Goal: Find specific page/section: Find specific page/section

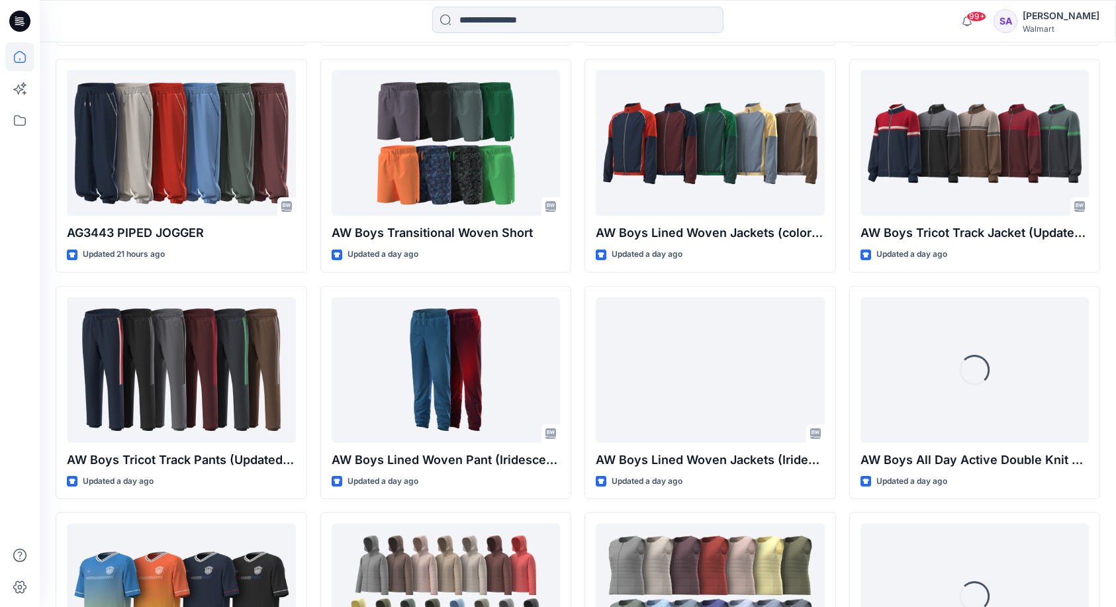
scroll to position [1601, 0]
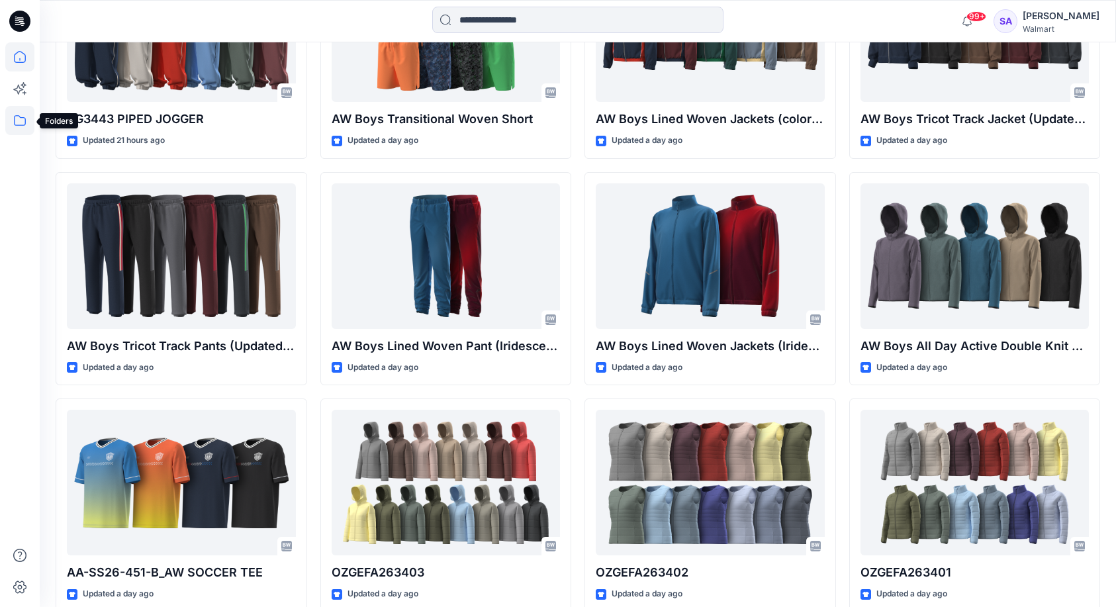
click at [20, 120] on icon at bounding box center [19, 120] width 29 height 29
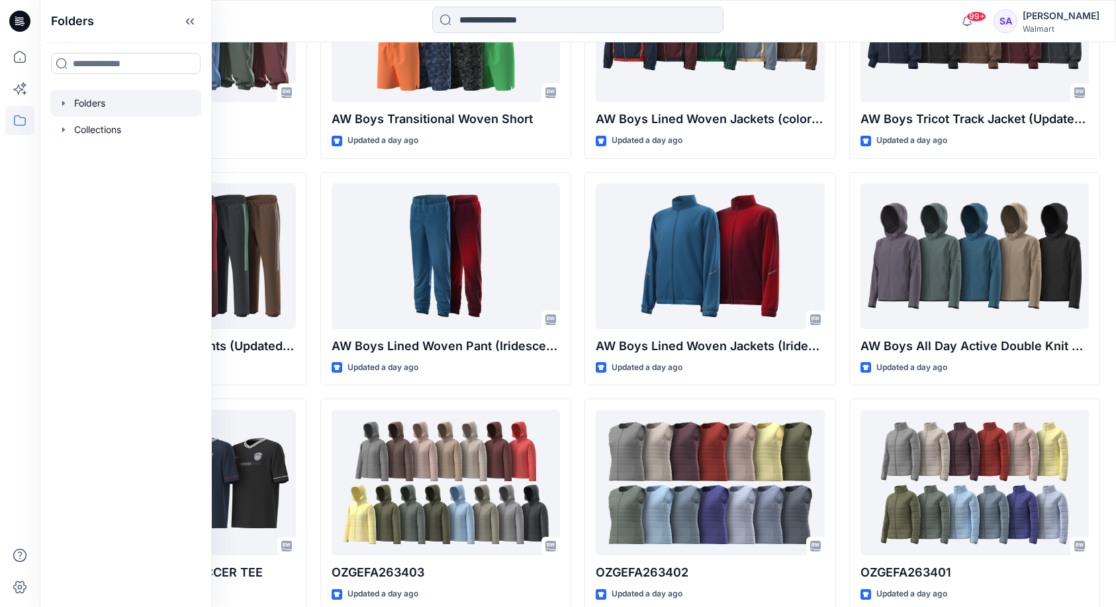
click at [84, 101] on div at bounding box center [125, 103] width 151 height 26
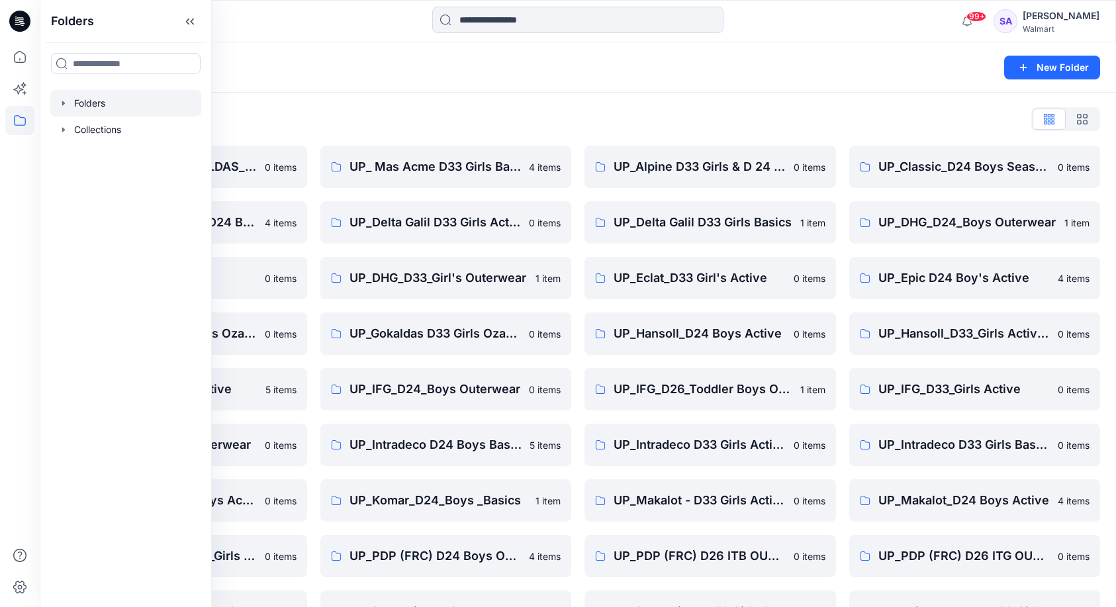
click at [331, 110] on div "Folders List" at bounding box center [578, 119] width 1044 height 21
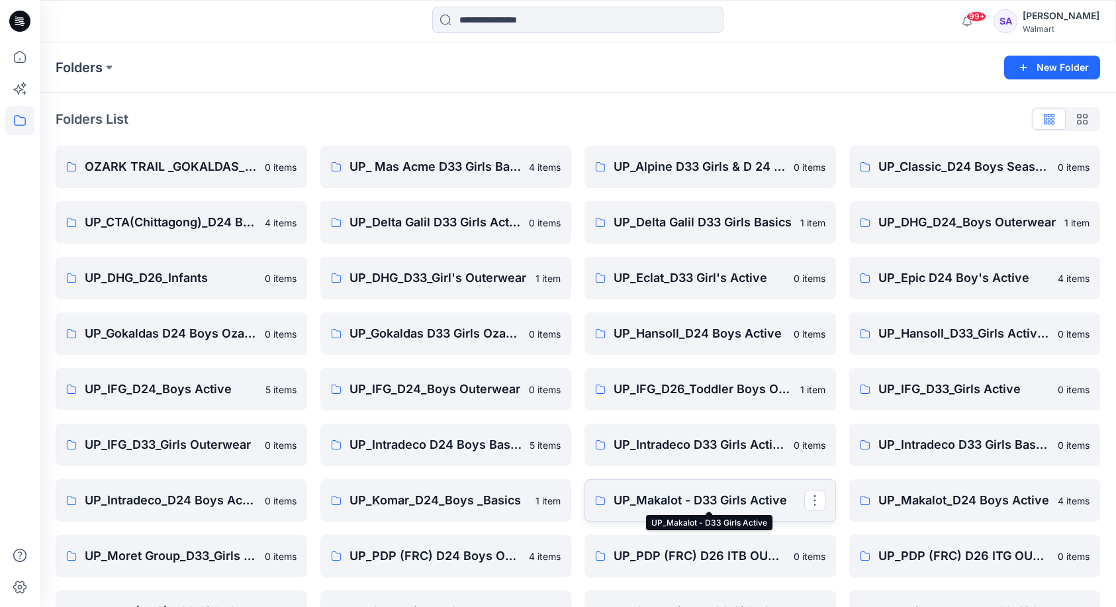
click at [690, 496] on p "UP_Makalot - D33 Girls Active" at bounding box center [708, 500] width 191 height 19
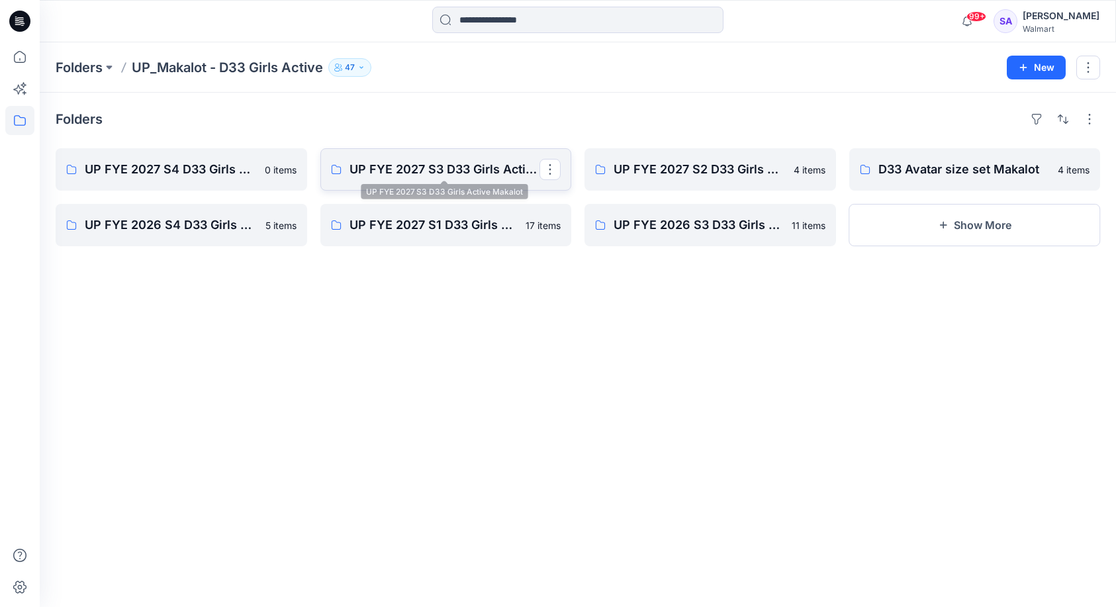
click at [416, 170] on p "UP FYE 2027 S3 D33 Girls Active Makalot" at bounding box center [444, 169] width 191 height 19
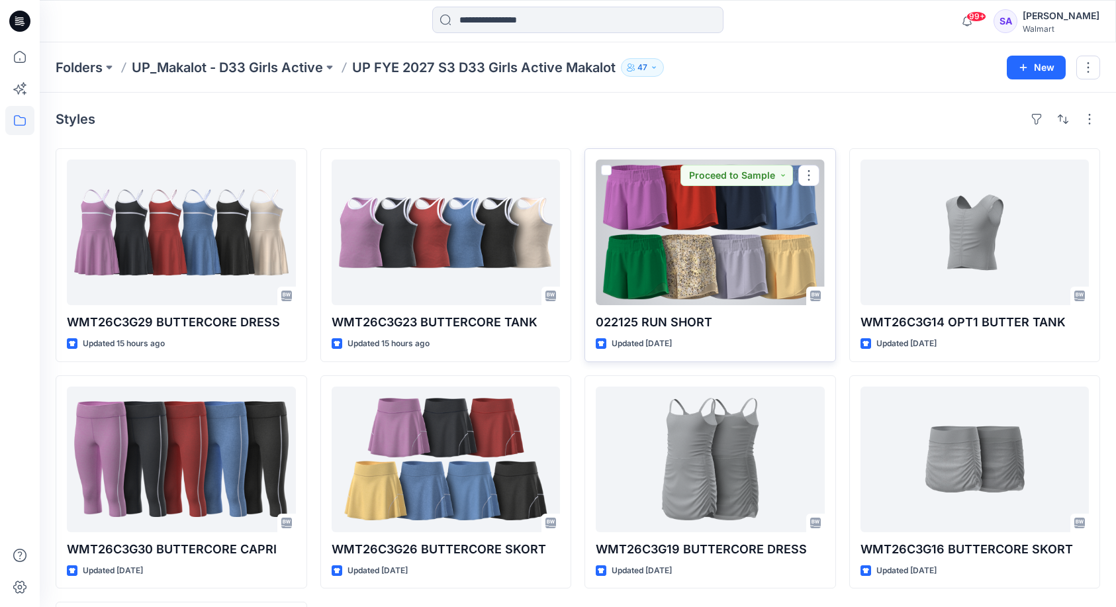
click at [700, 241] on div at bounding box center [709, 232] width 229 height 146
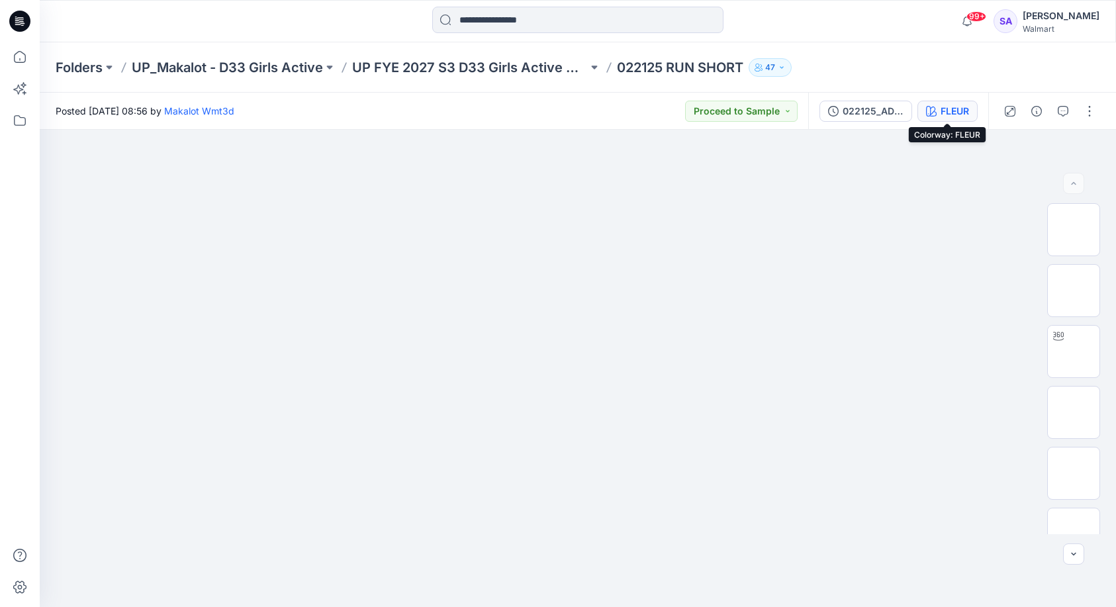
click at [953, 113] on div "FLEUR" at bounding box center [954, 111] width 28 height 15
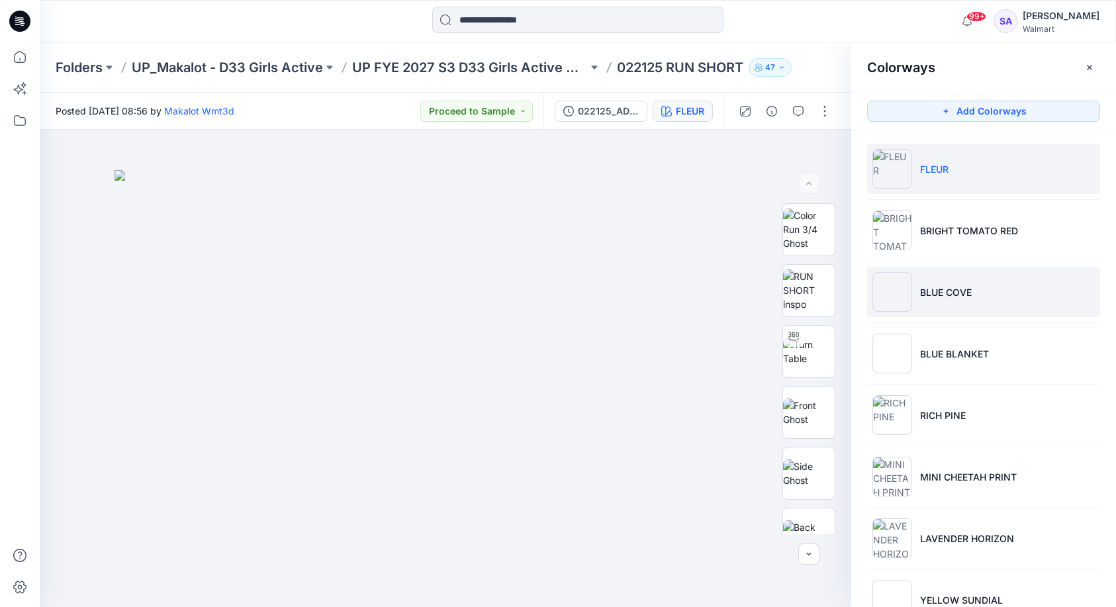
click at [940, 285] on p "BLUE COVE" at bounding box center [946, 292] width 52 height 14
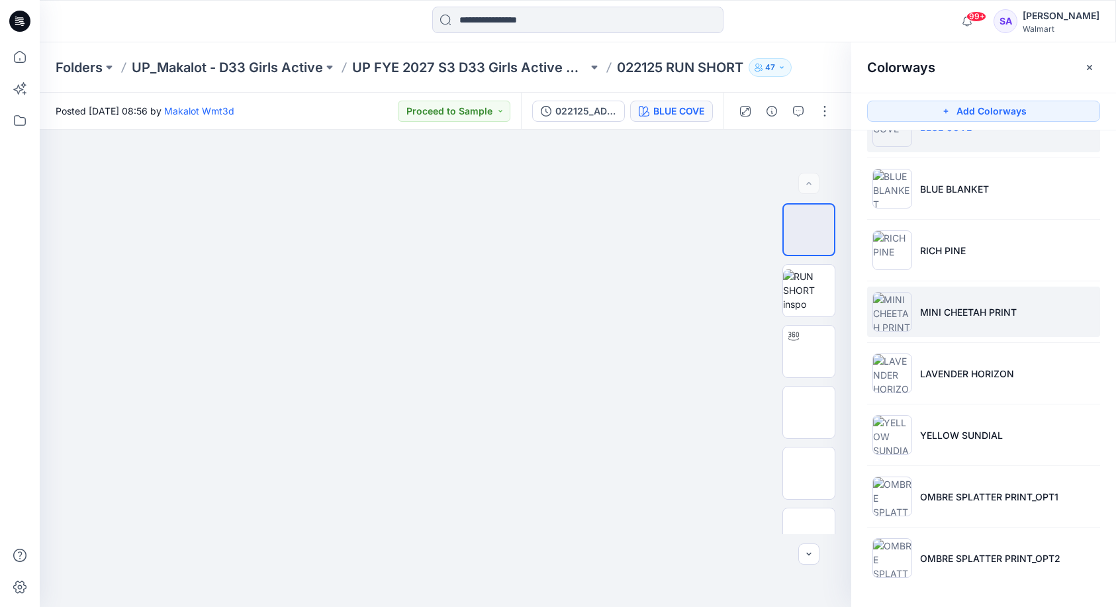
scroll to position [32, 0]
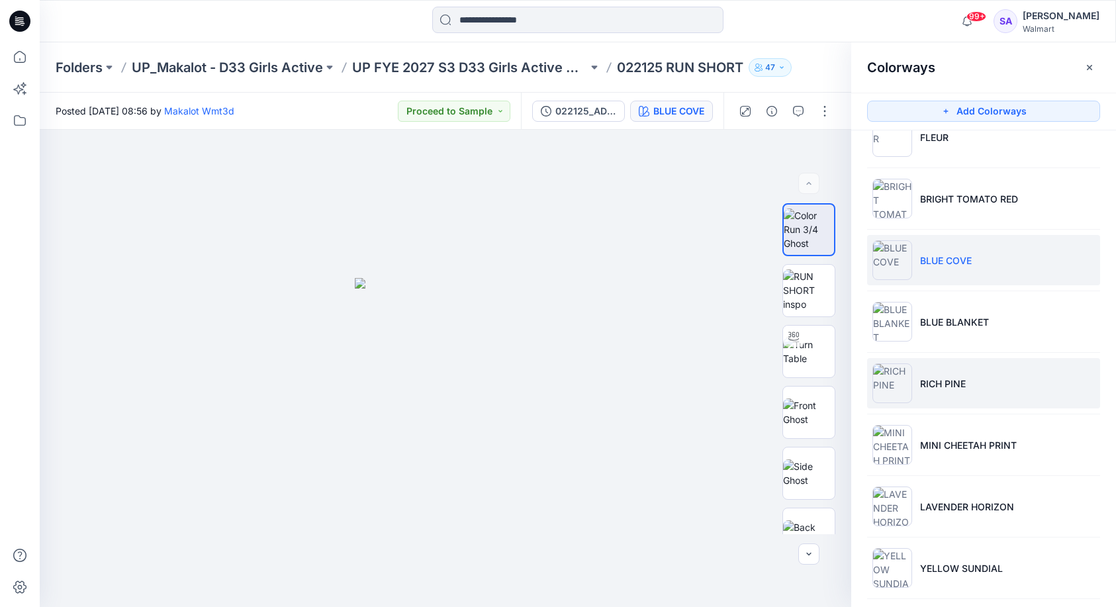
click at [949, 383] on p "RICH PINE" at bounding box center [943, 383] width 46 height 14
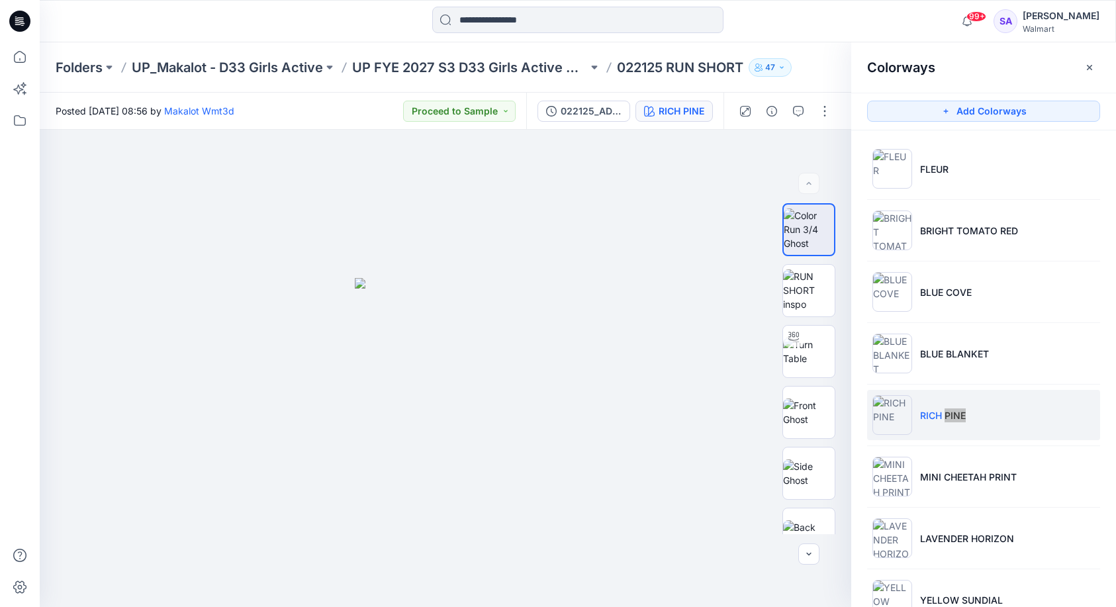
scroll to position [0, 0]
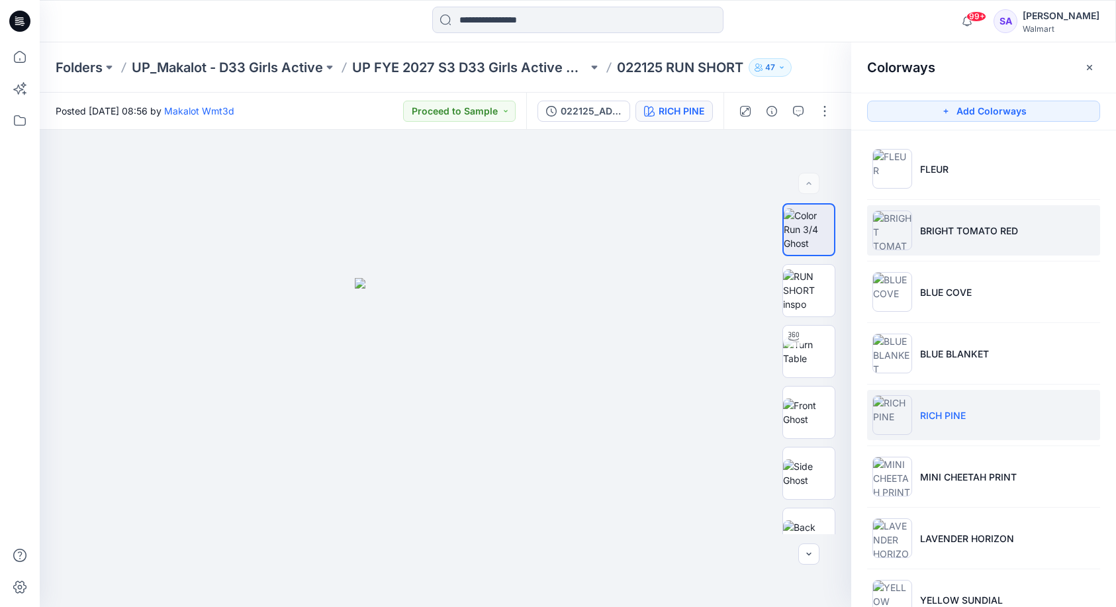
click at [951, 228] on p "BRIGHT TOMATO RED" at bounding box center [969, 231] width 98 height 14
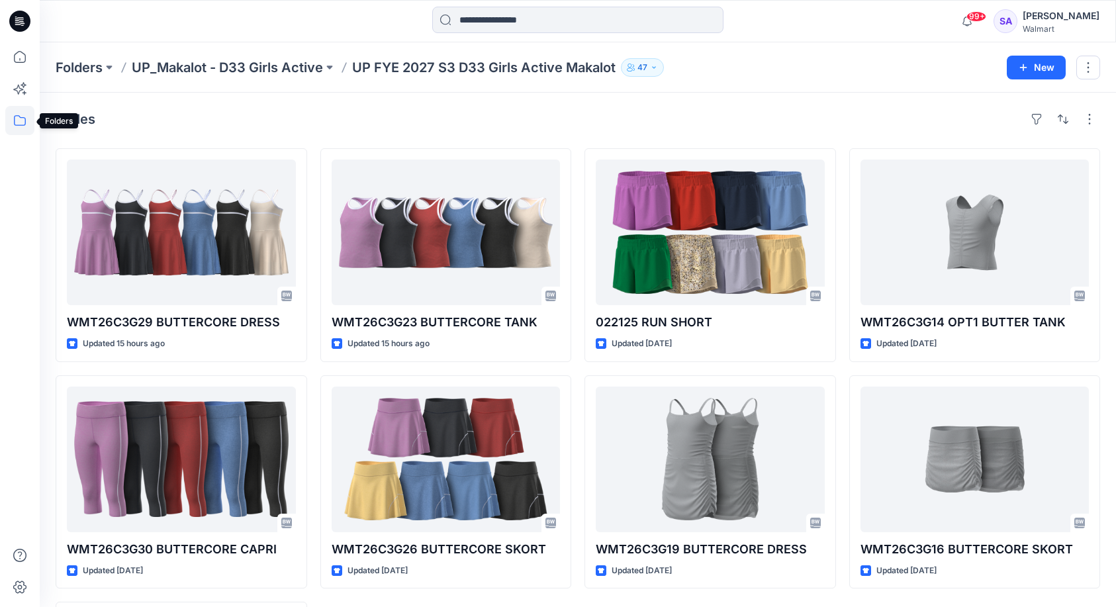
click at [28, 121] on icon at bounding box center [19, 120] width 29 height 29
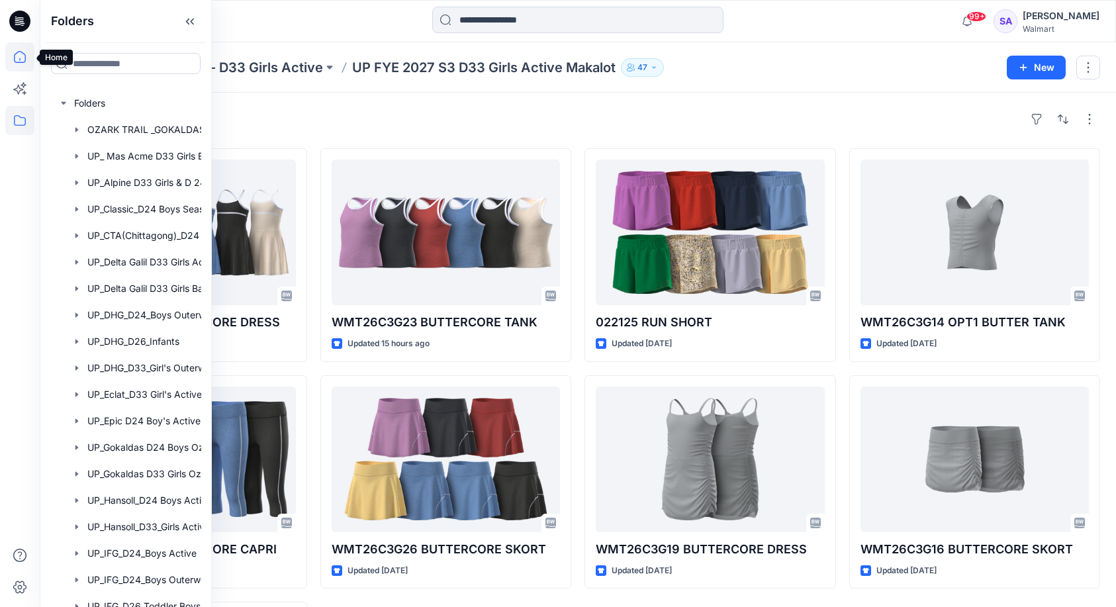
click at [22, 60] on icon at bounding box center [19, 56] width 29 height 29
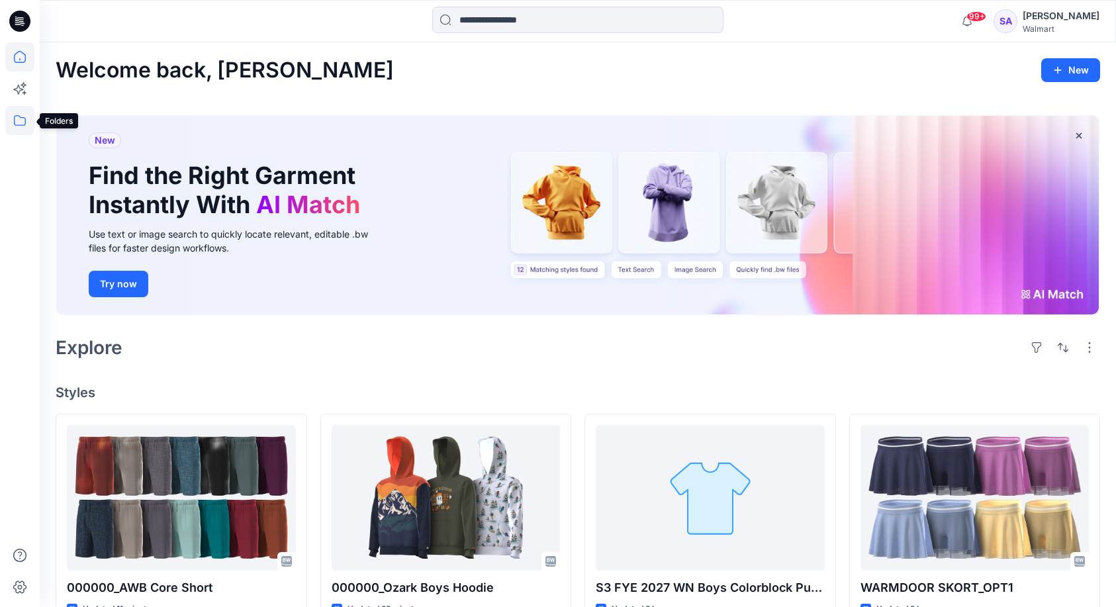
click at [17, 121] on icon at bounding box center [19, 120] width 29 height 29
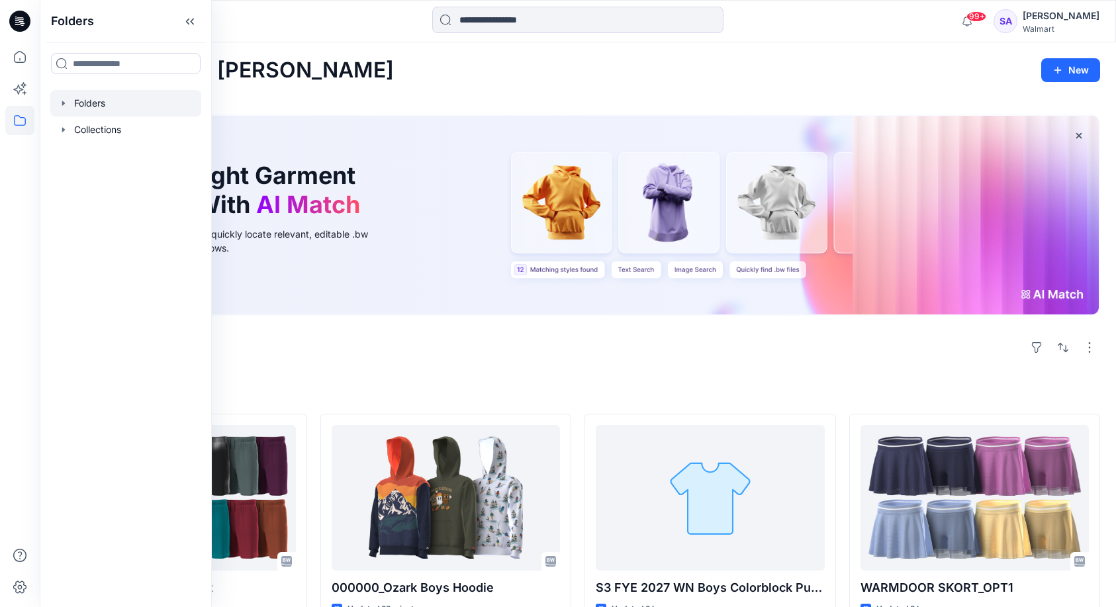
click at [92, 100] on div at bounding box center [125, 103] width 151 height 26
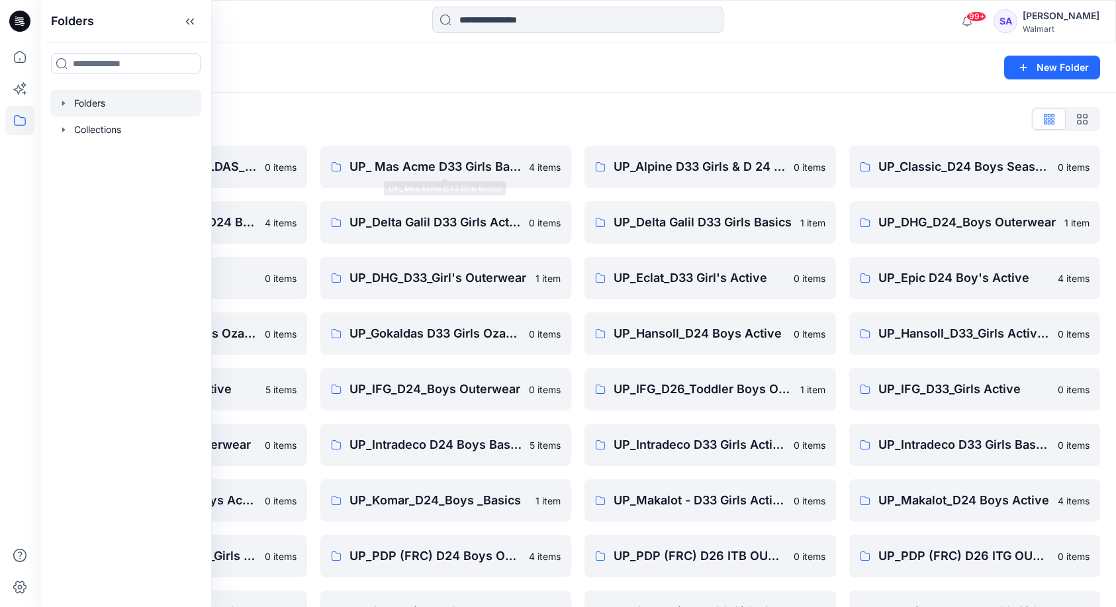
click at [355, 112] on div "Folders List" at bounding box center [578, 119] width 1044 height 21
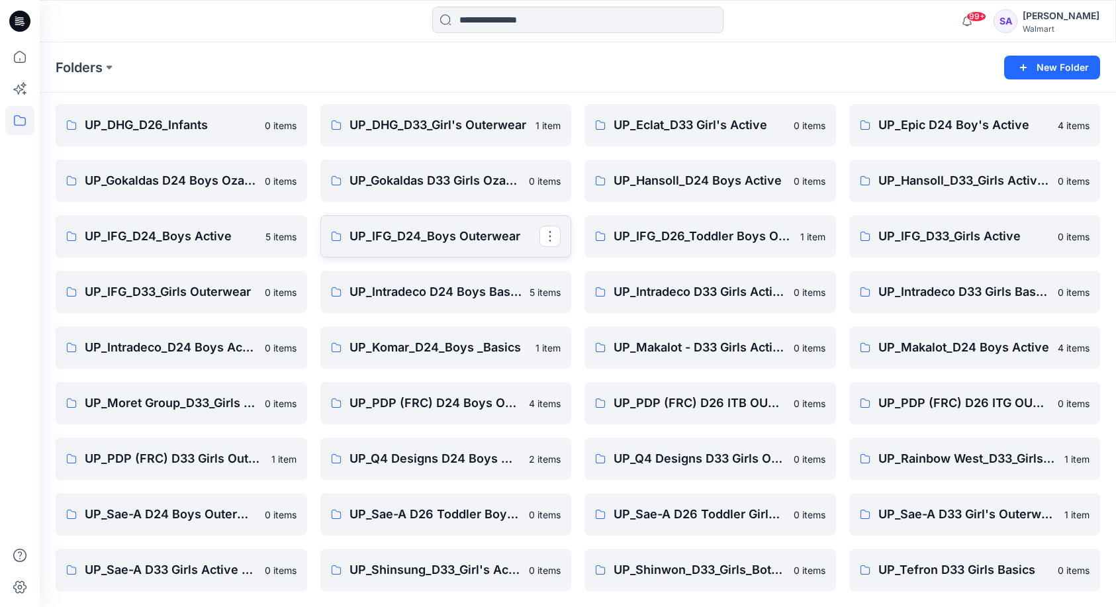
scroll to position [153, 0]
click at [161, 582] on link "UP_Sae-A D33 Girls Active & Bottoms" at bounding box center [181, 569] width 251 height 42
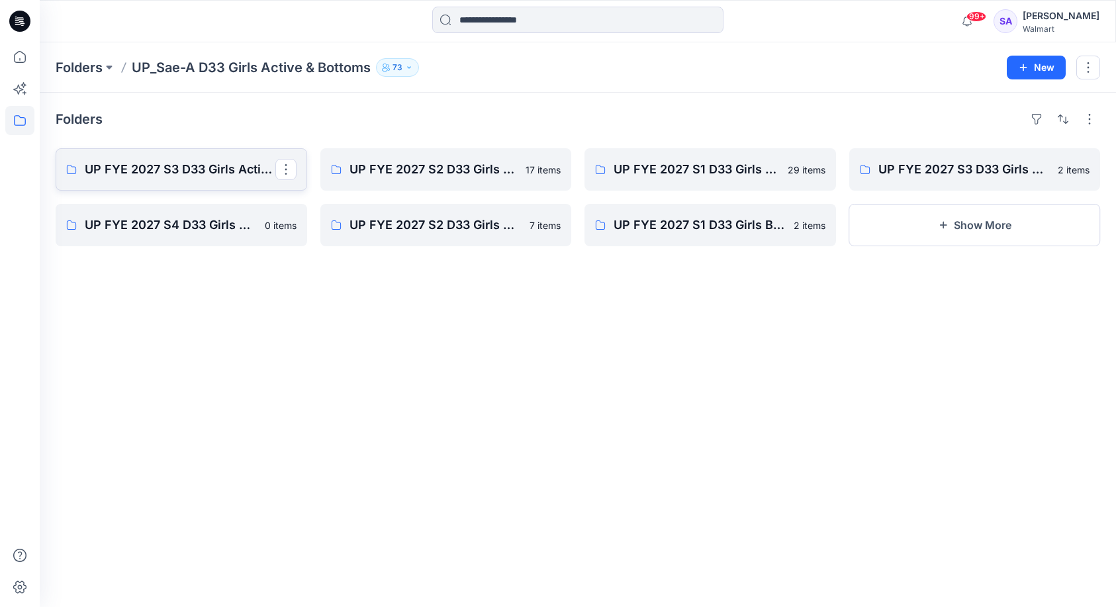
click at [191, 165] on p "UP FYE 2027 S3 D33 Girls Active Sae-A" at bounding box center [180, 169] width 191 height 19
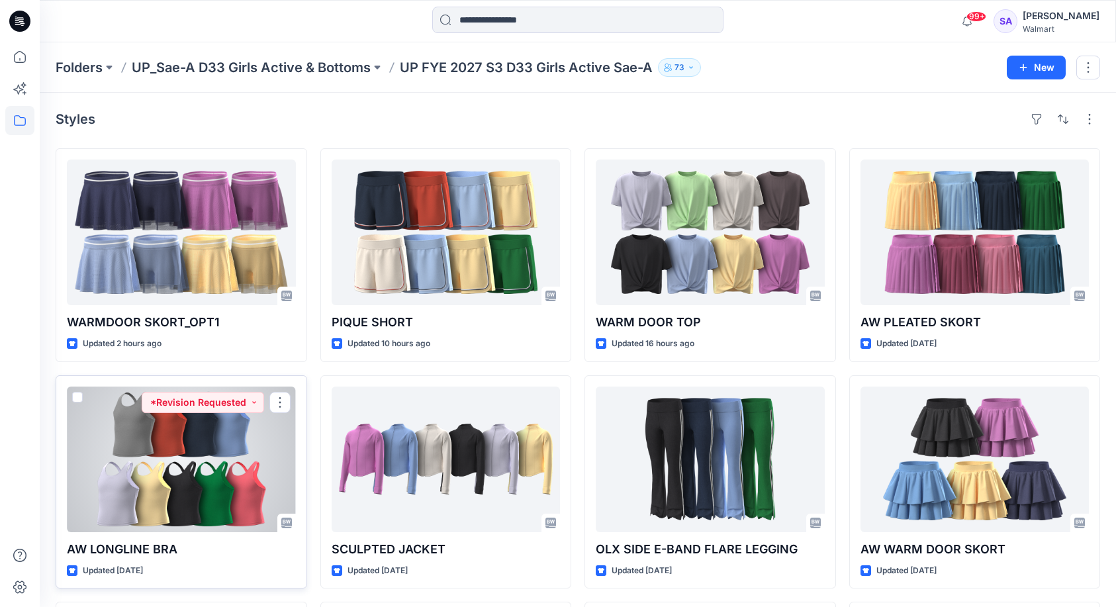
click at [145, 468] on div at bounding box center [181, 459] width 229 height 146
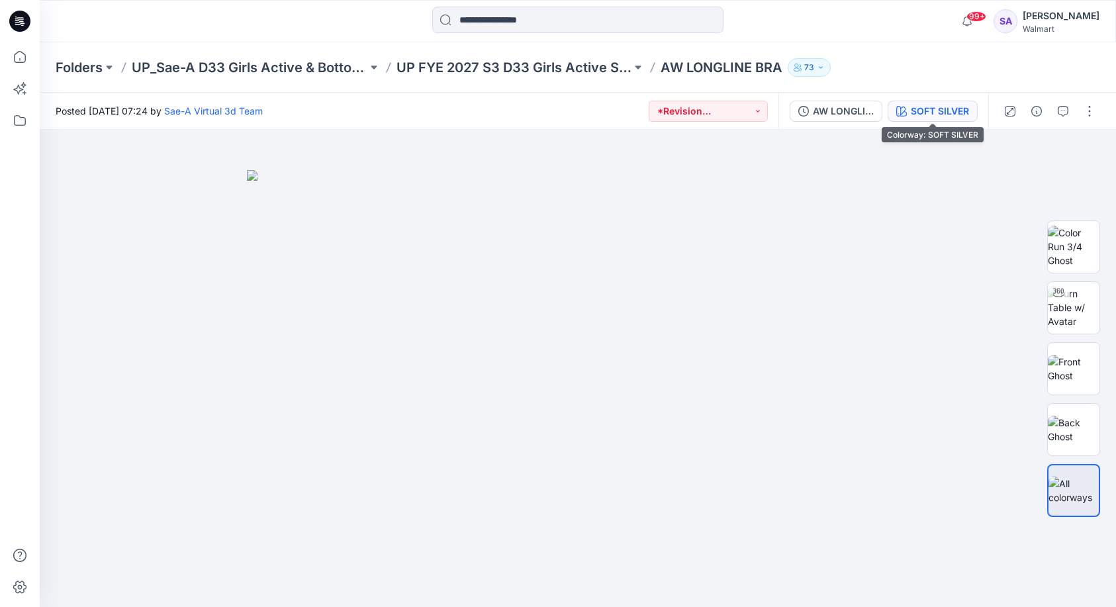
click at [920, 109] on div "SOFT SILVER" at bounding box center [939, 111] width 58 height 15
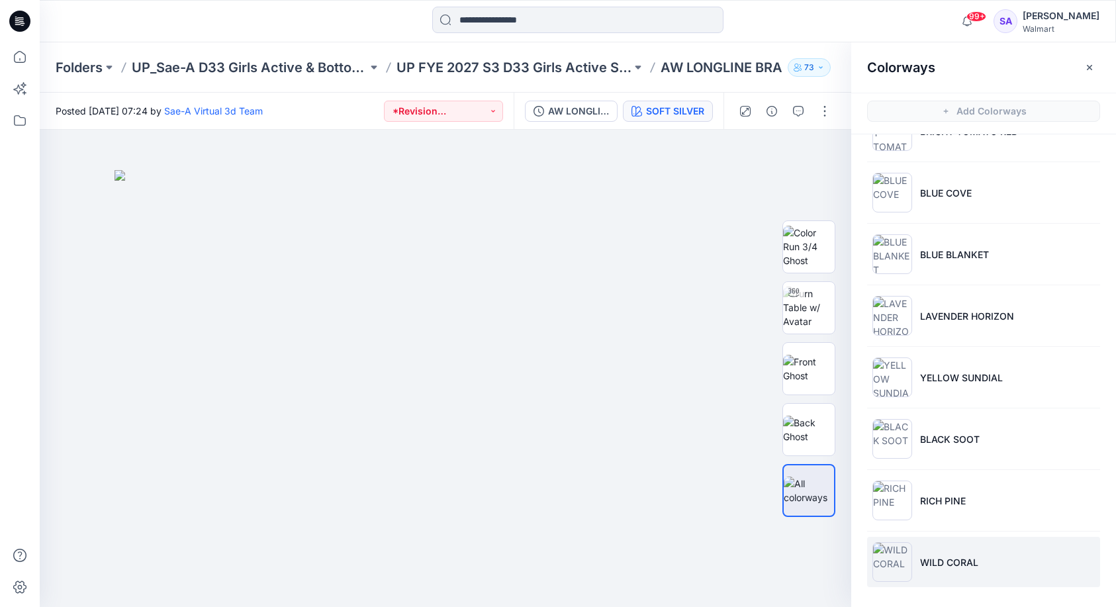
scroll to position [103, 0]
click at [961, 578] on li "WILD CORAL" at bounding box center [983, 562] width 233 height 50
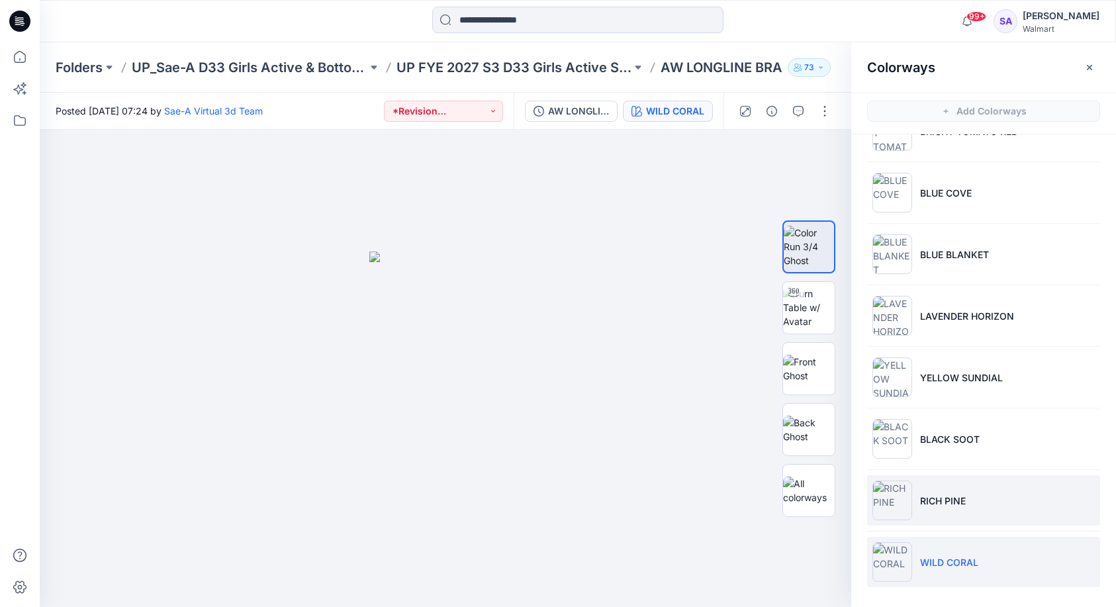
click at [967, 512] on li "RICH PINE" at bounding box center [983, 500] width 233 height 50
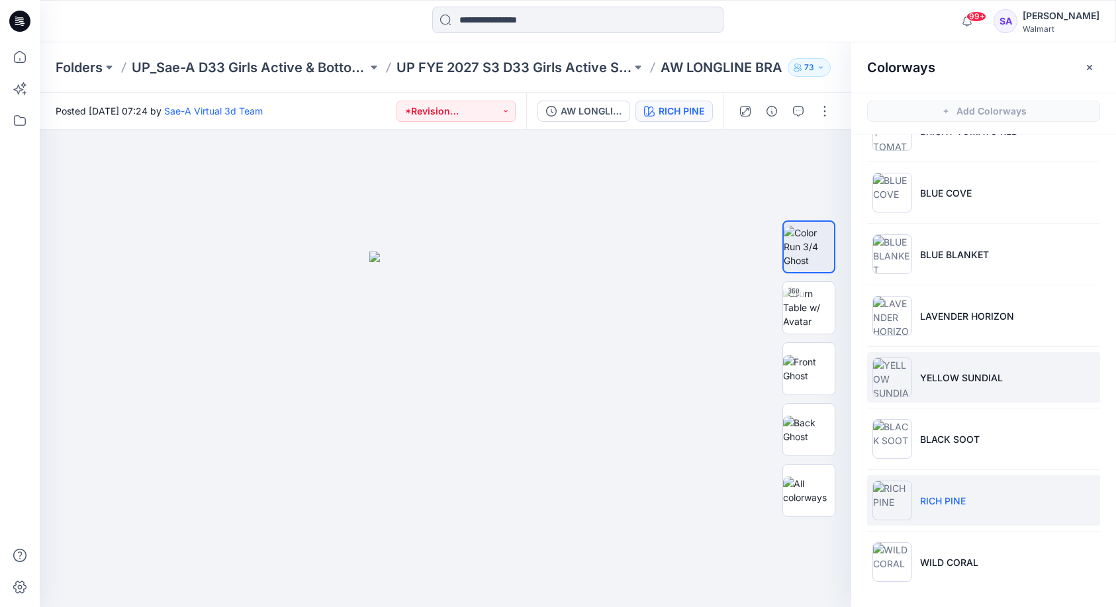
click at [953, 188] on p "BLUE COVE" at bounding box center [946, 193] width 52 height 14
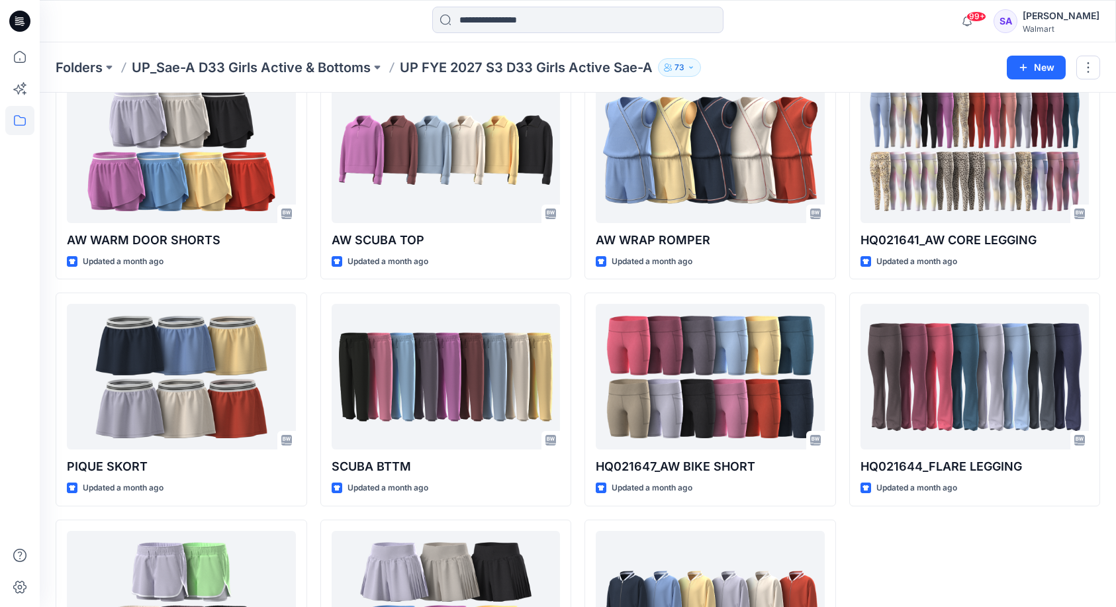
scroll to position [742, 0]
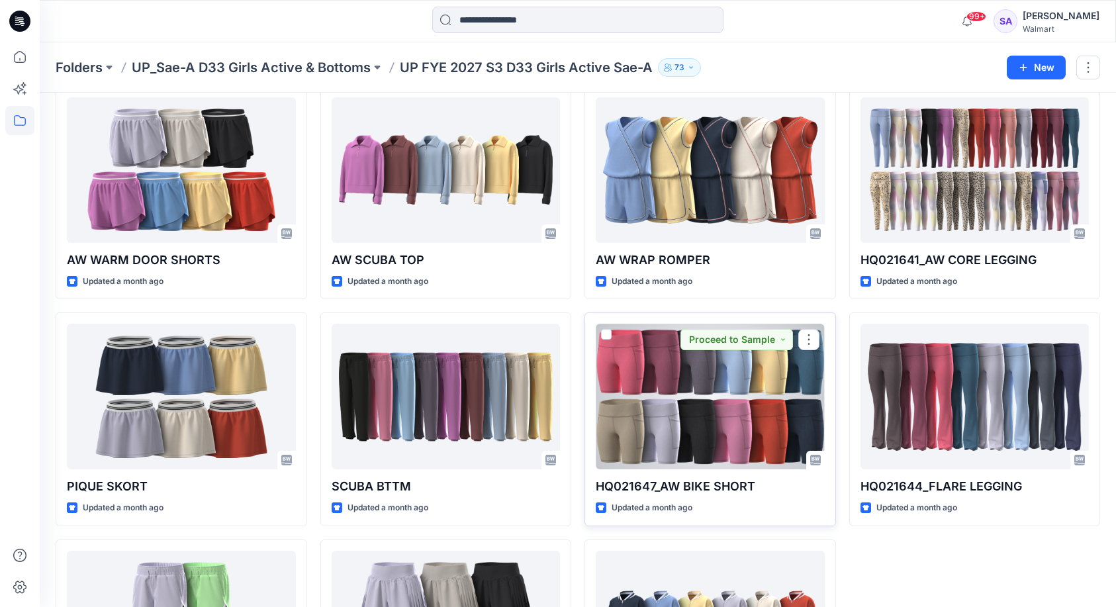
click at [766, 426] on div at bounding box center [709, 397] width 229 height 146
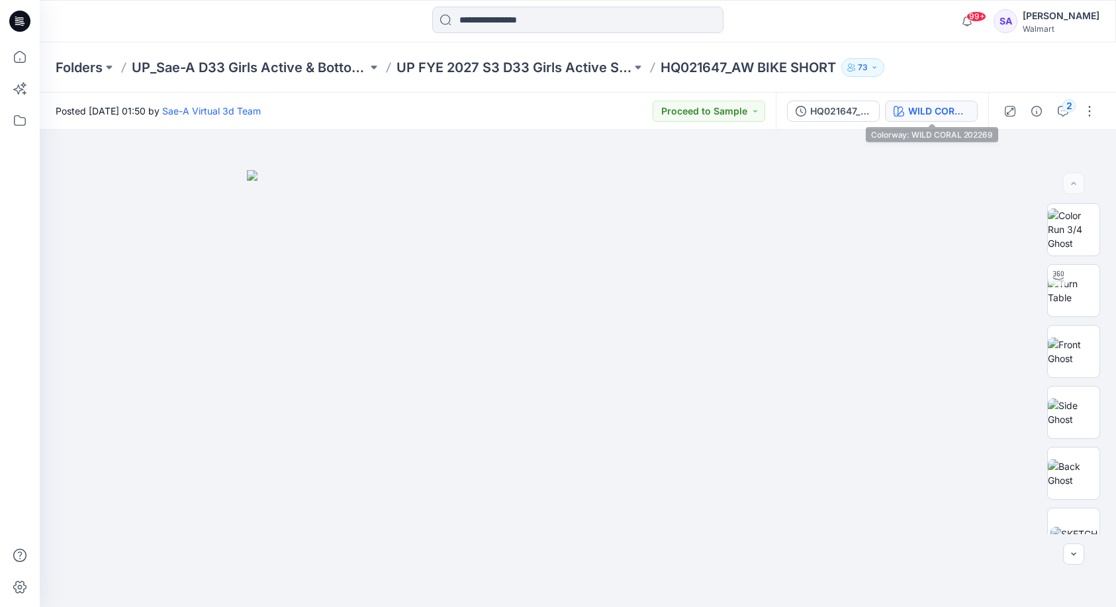
click at [936, 107] on div "WILD CORAL 202269" at bounding box center [938, 111] width 61 height 15
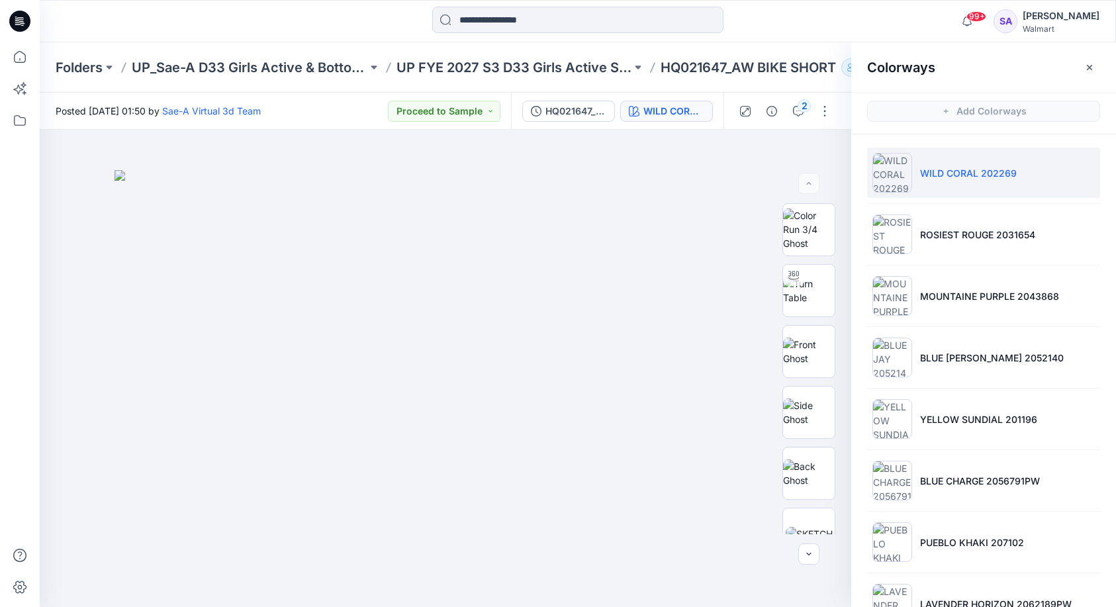
click at [945, 174] on p "WILD CORAL 202269" at bounding box center [968, 173] width 97 height 14
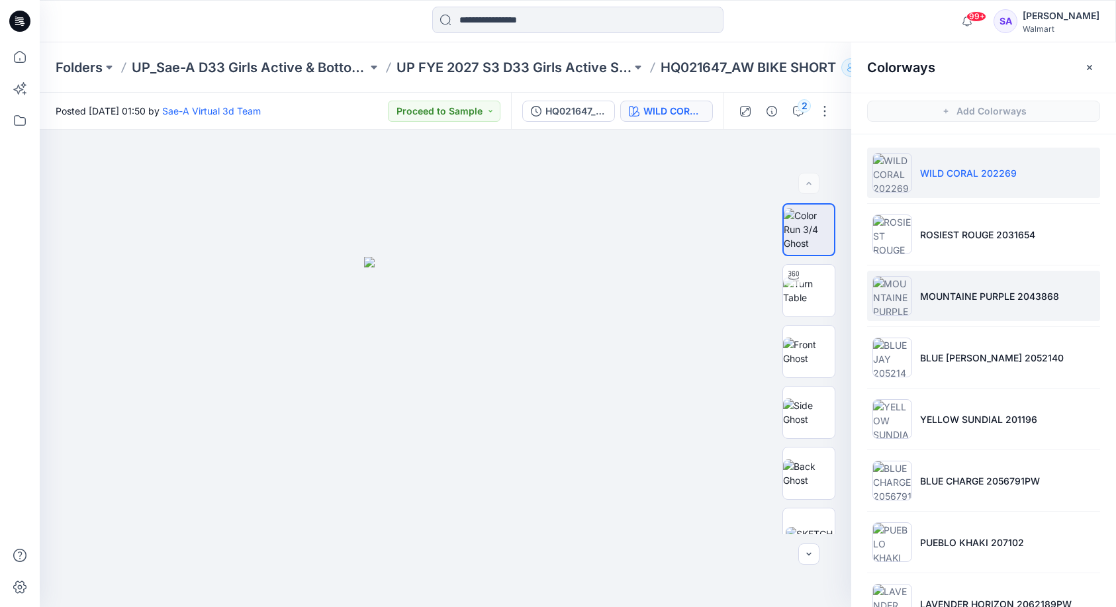
click at [976, 297] on p "MOUNTAINE PURPLE 2043868" at bounding box center [989, 296] width 139 height 14
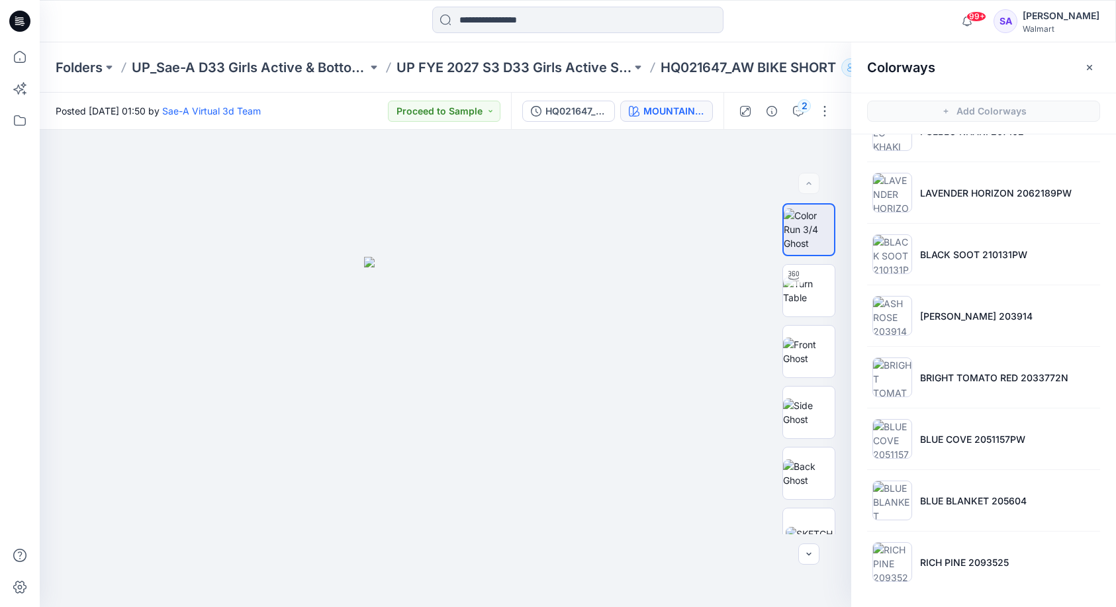
scroll to position [411, 0]
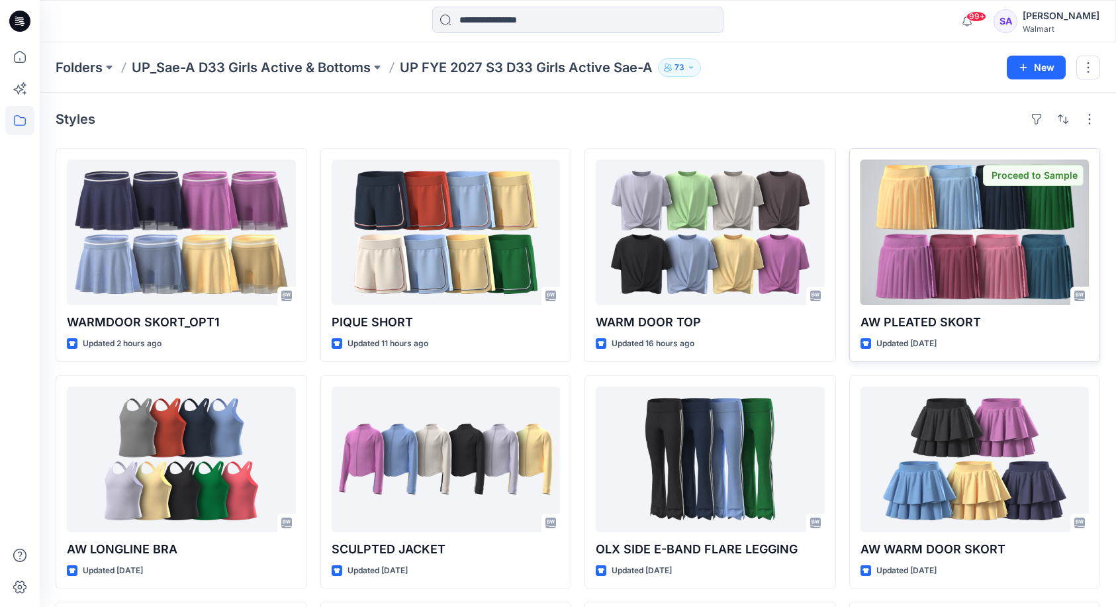
click at [936, 234] on div at bounding box center [974, 232] width 229 height 146
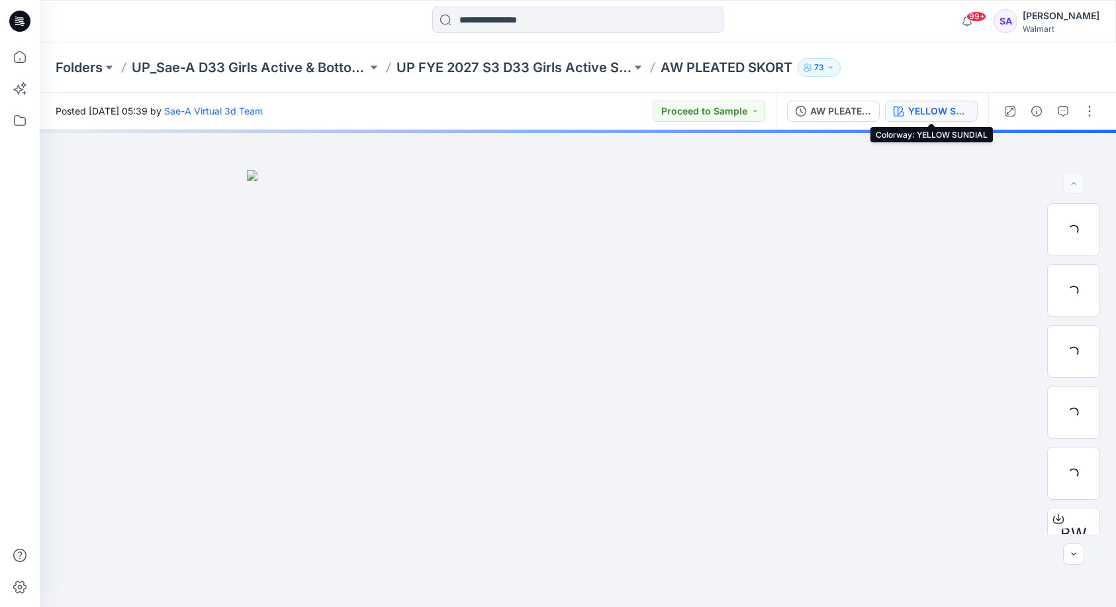
click at [933, 114] on div "YELLOW SUNDIAL" at bounding box center [938, 111] width 61 height 15
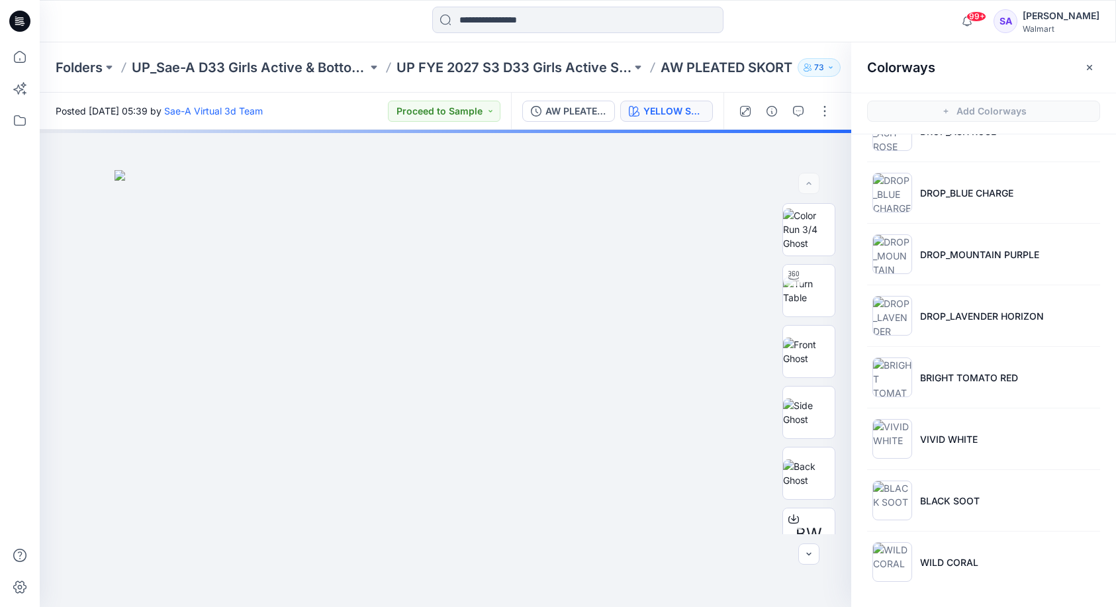
scroll to position [411, 0]
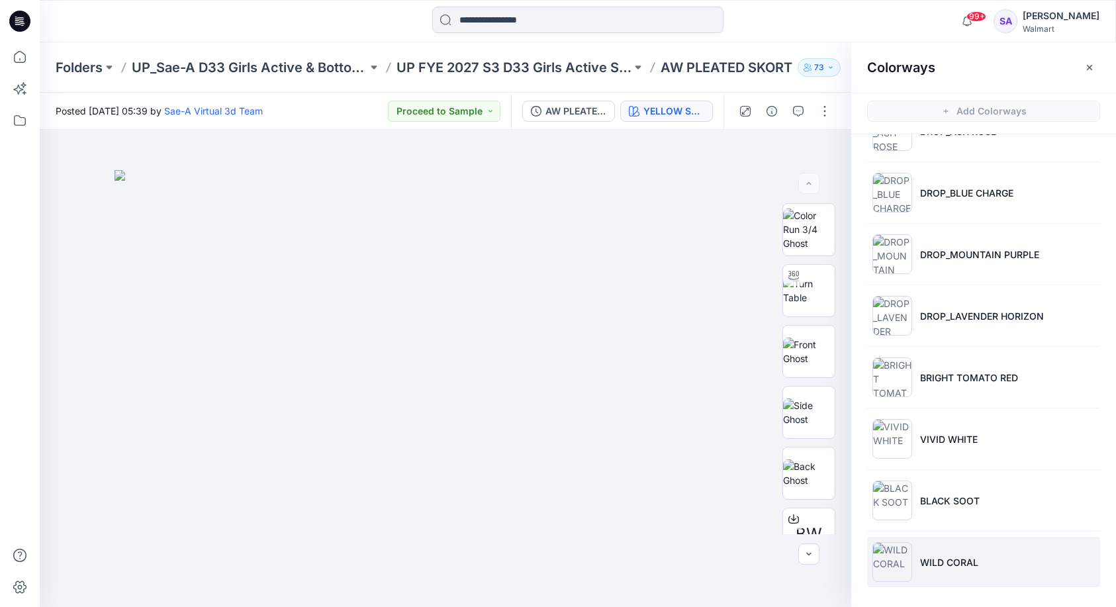
click at [955, 563] on p "WILD CORAL" at bounding box center [949, 562] width 58 height 14
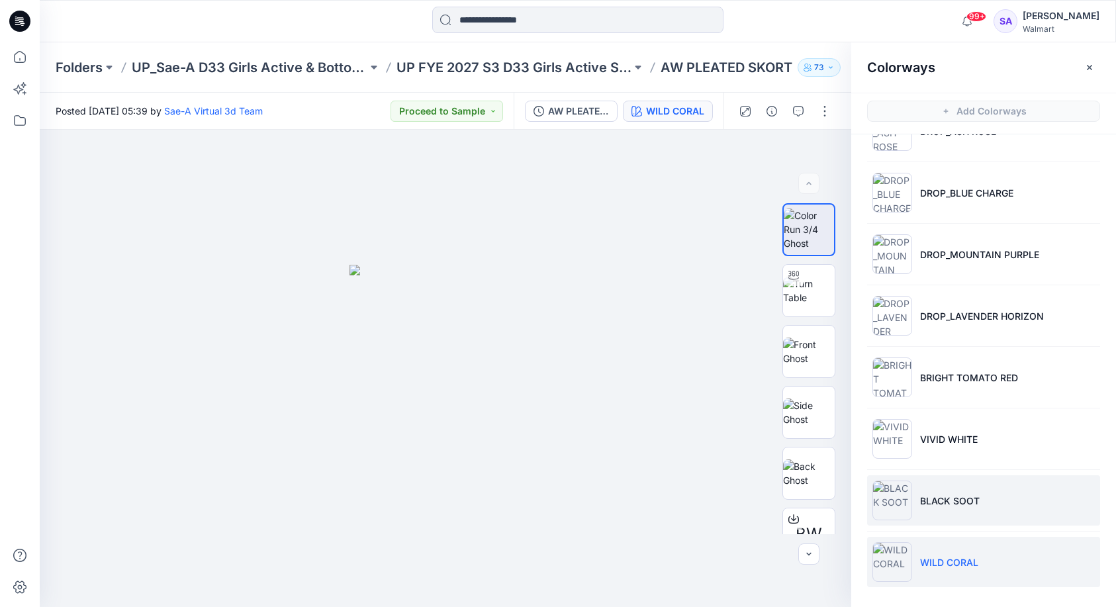
click at [949, 512] on li "BLACK SOOT" at bounding box center [983, 500] width 233 height 50
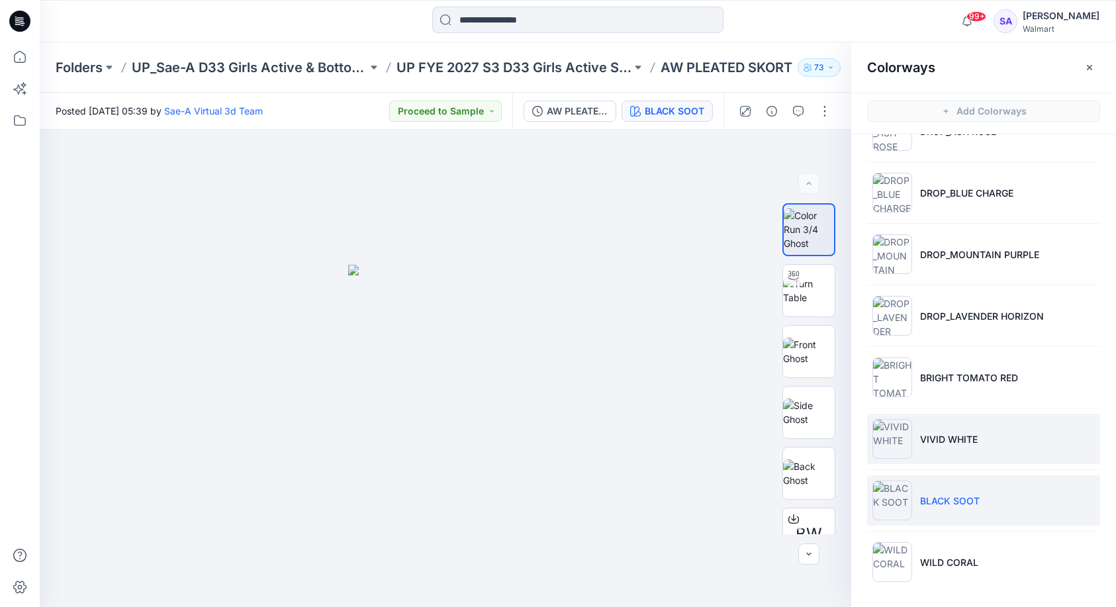
click at [932, 459] on li "VIVID WHITE" at bounding box center [983, 439] width 233 height 50
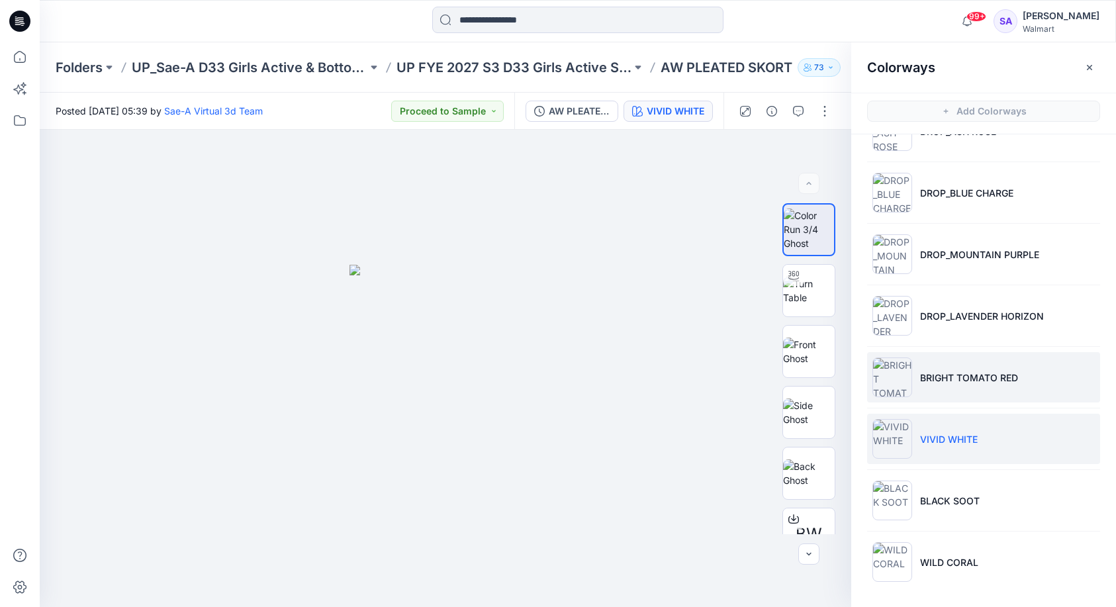
click at [939, 361] on li "BRIGHT TOMATO RED" at bounding box center [983, 377] width 233 height 50
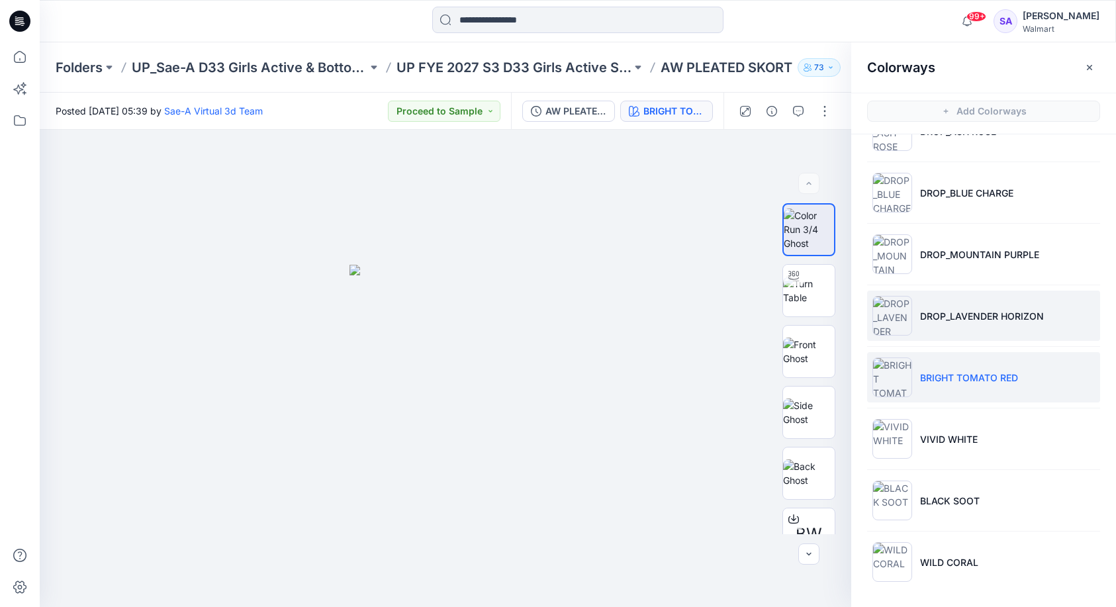
click at [942, 333] on li "DROP_LAVENDER HORIZON" at bounding box center [983, 315] width 233 height 50
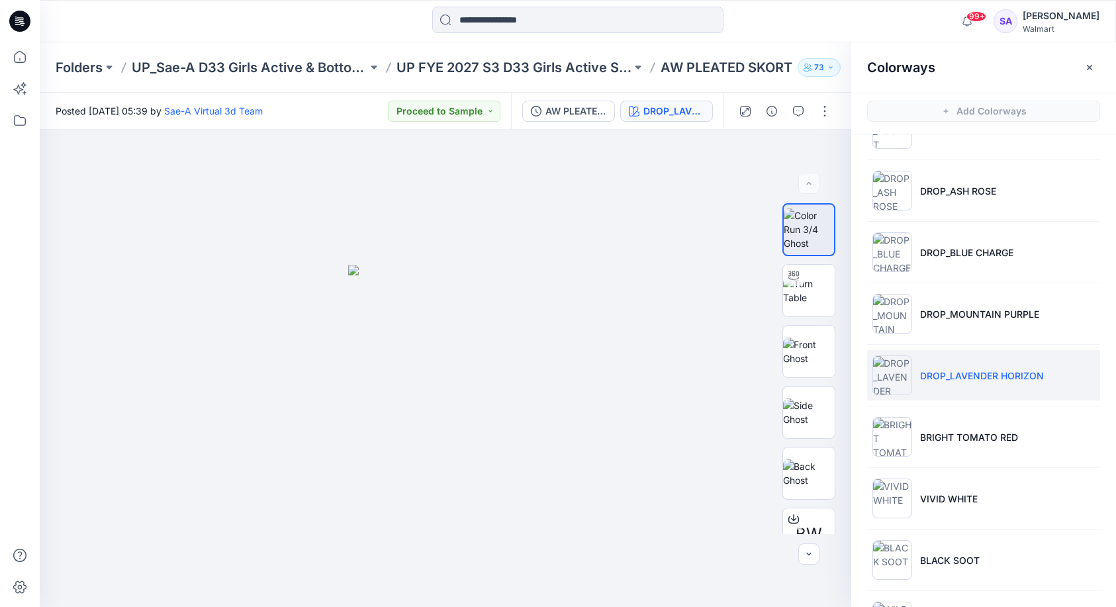
scroll to position [351, 0]
click at [949, 323] on li "DROP_MOUNTAIN PURPLE" at bounding box center [983, 314] width 233 height 50
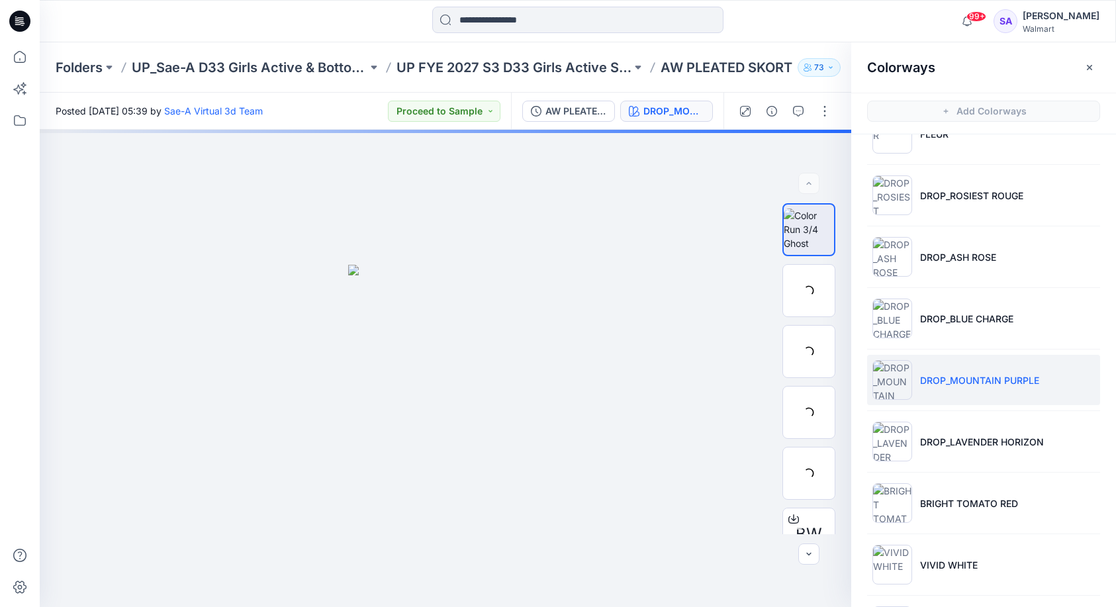
scroll to position [278, 0]
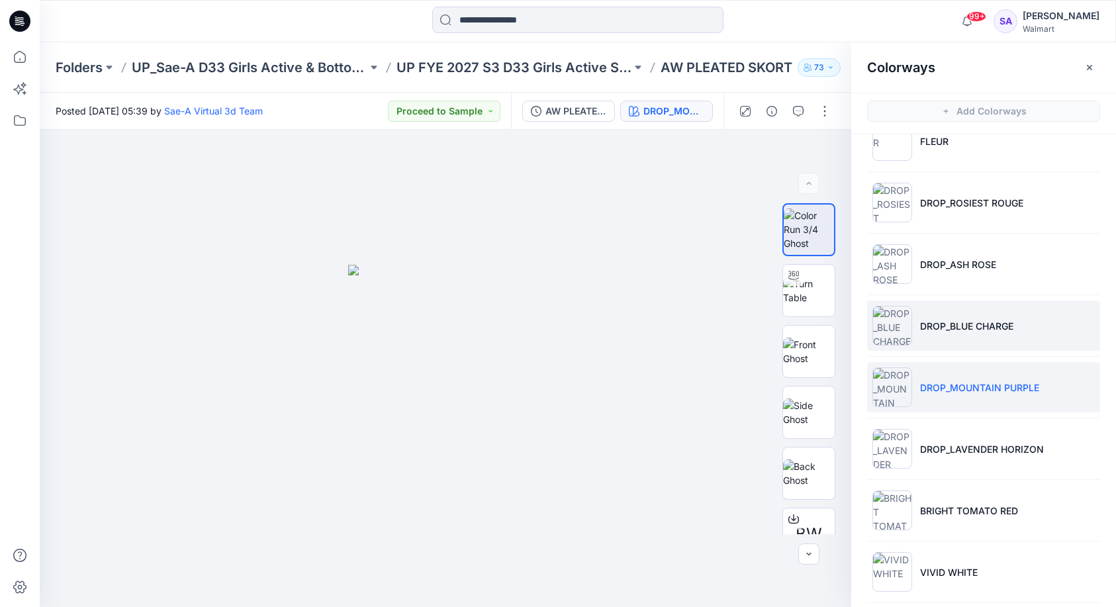
click at [936, 322] on p "DROP_BLUE CHARGE" at bounding box center [966, 326] width 93 height 14
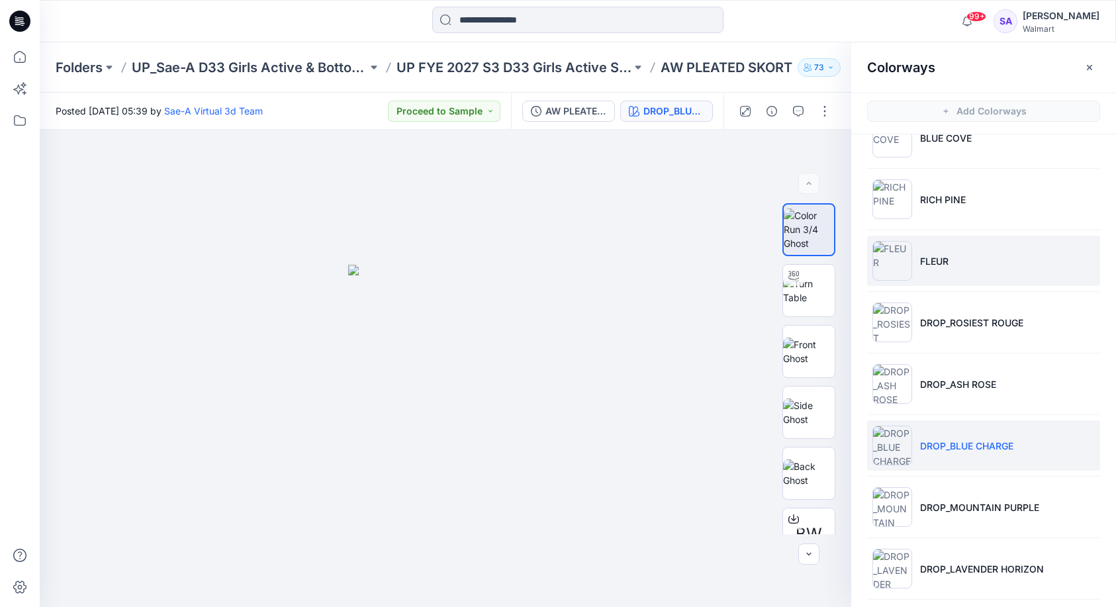
scroll to position [155, 0]
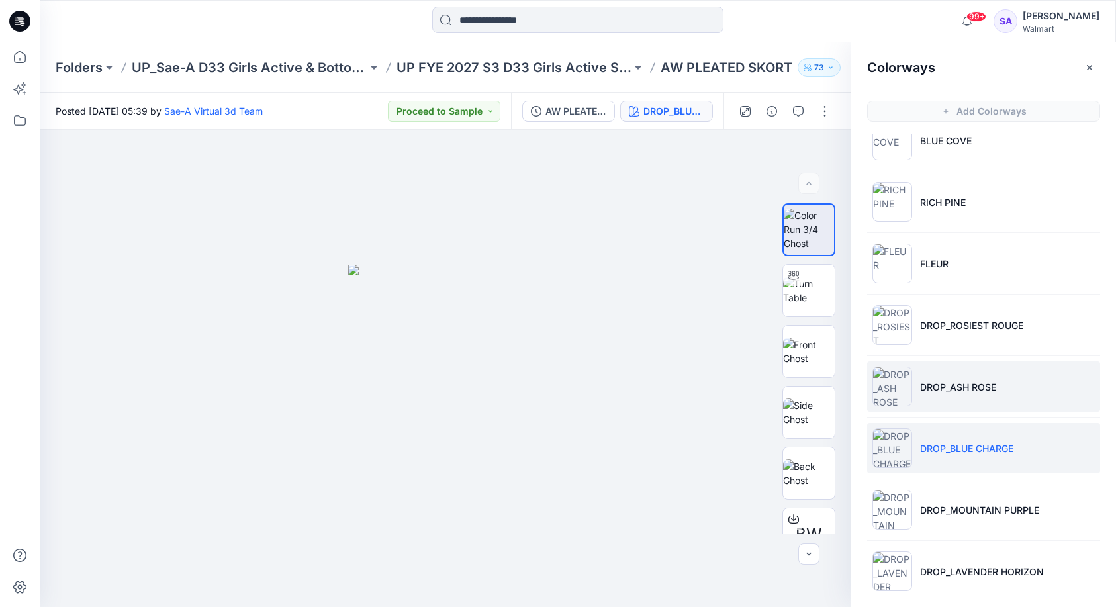
click at [928, 374] on li "DROP_ASH ROSE" at bounding box center [983, 386] width 233 height 50
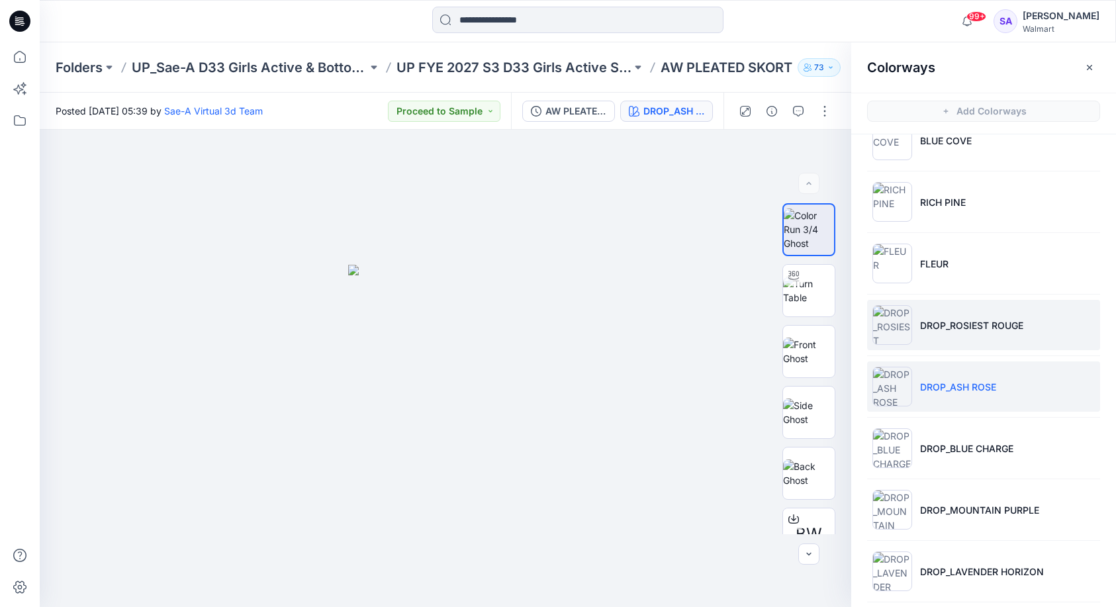
click at [967, 324] on p "DROP_ROSIEST ROUGE" at bounding box center [971, 325] width 103 height 14
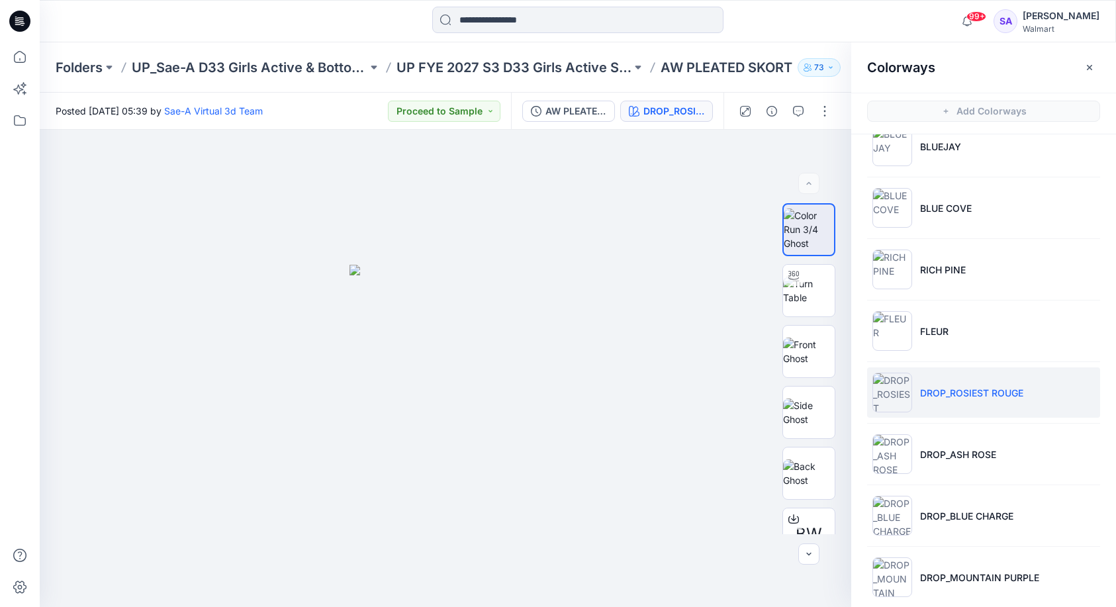
scroll to position [64, 0]
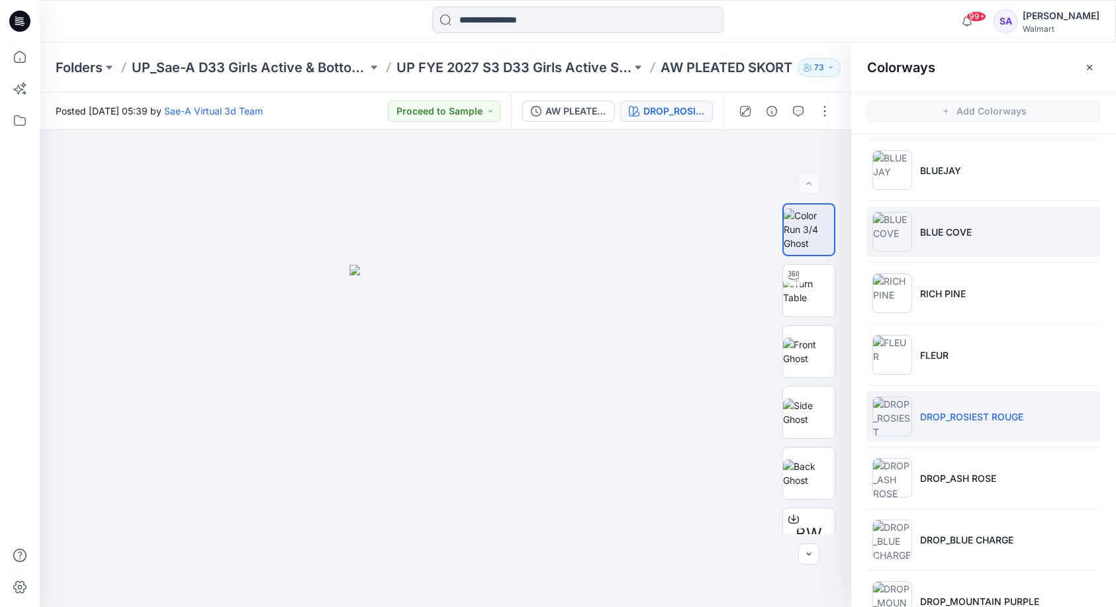
click at [956, 226] on p "BLUE COVE" at bounding box center [946, 232] width 52 height 14
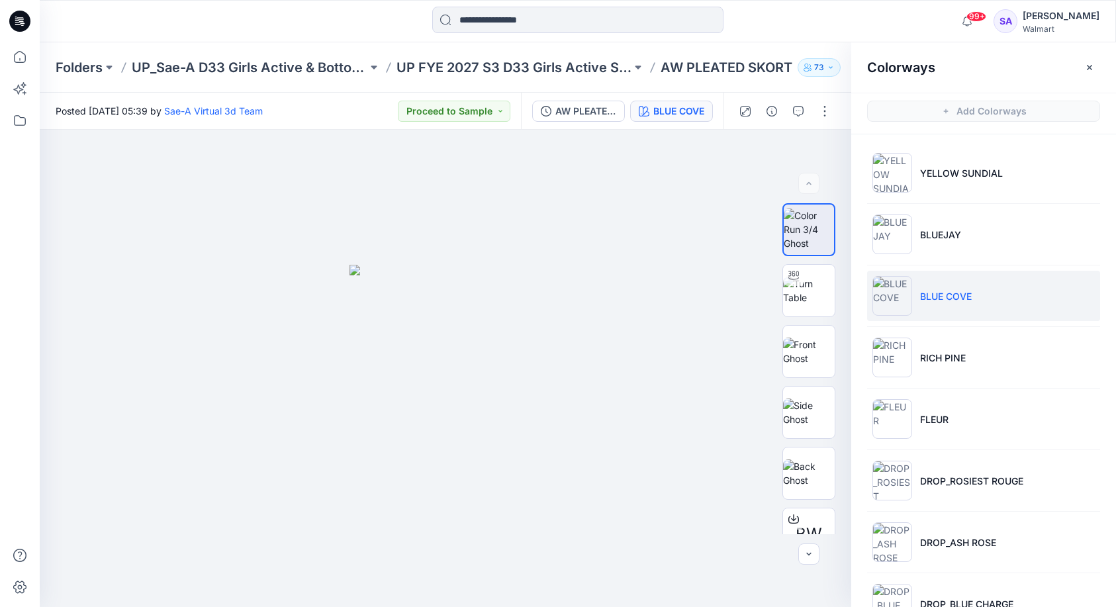
scroll to position [0, 0]
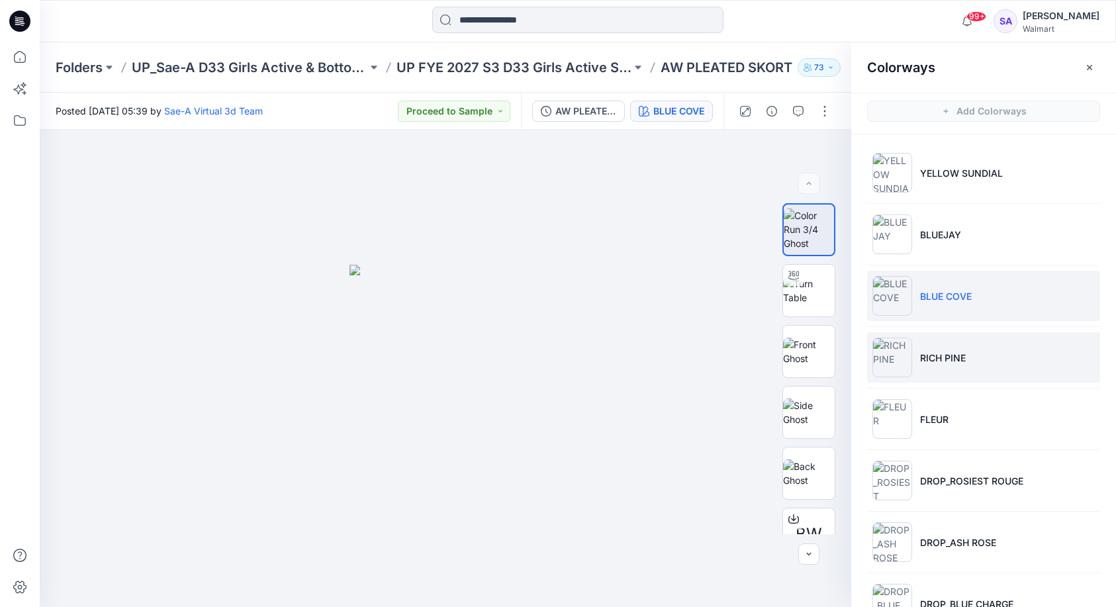
click at [970, 365] on li "RICH PINE" at bounding box center [983, 357] width 233 height 50
